Goal: Transaction & Acquisition: Purchase product/service

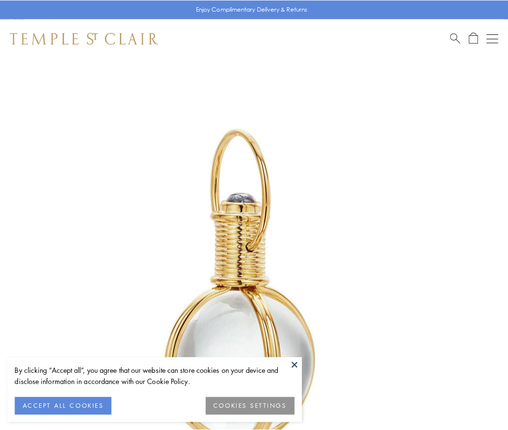
scroll to position [253, 0]
